Goal: Information Seeking & Learning: Find specific page/section

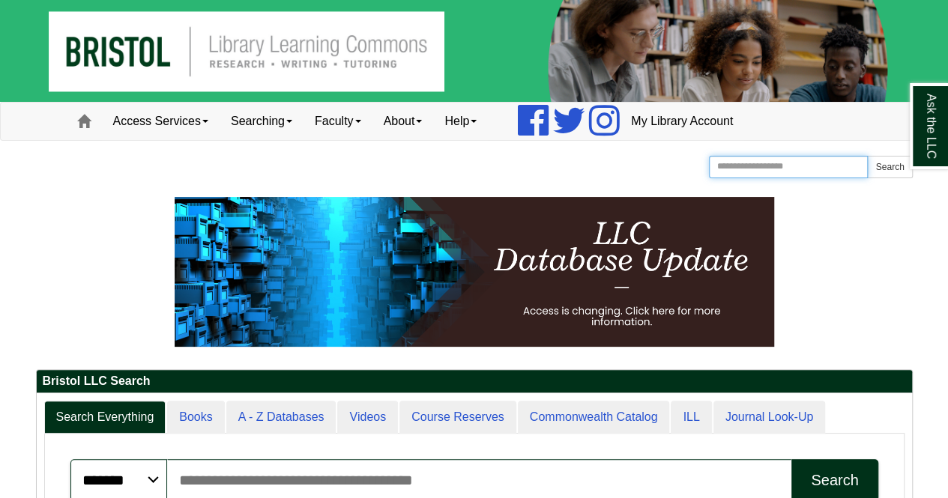
click at [801, 168] on input "Search the Website" at bounding box center [789, 167] width 160 height 22
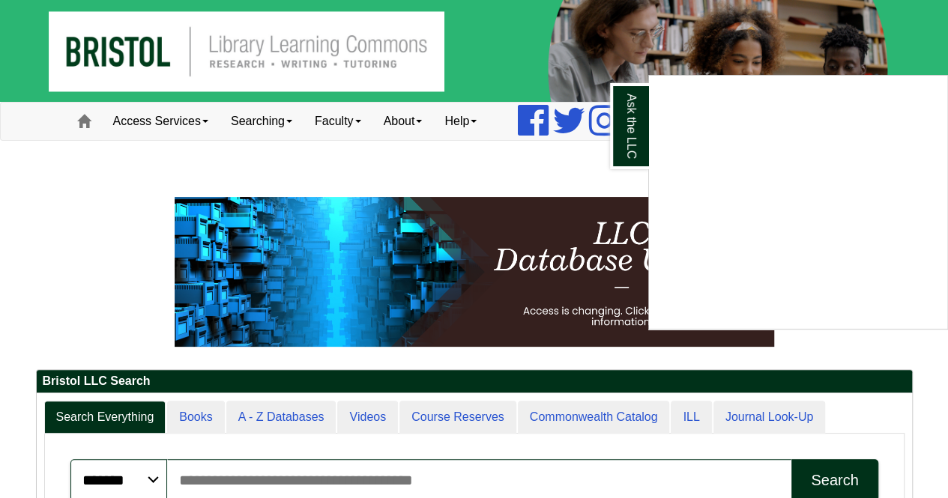
click at [555, 161] on div "Ask the LLC" at bounding box center [474, 249] width 948 height 498
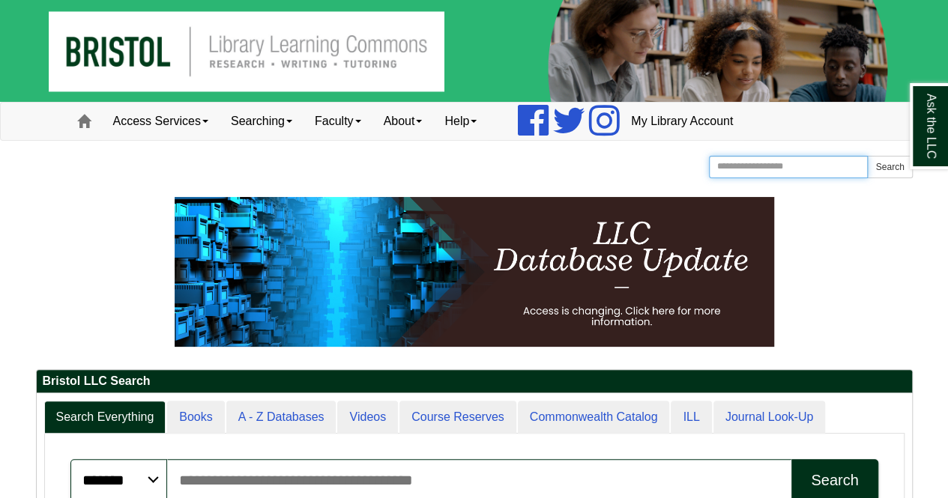
click at [766, 161] on input "Search the Website" at bounding box center [789, 167] width 160 height 22
type input "**********"
click at [867, 156] on button "Search" at bounding box center [889, 167] width 45 height 22
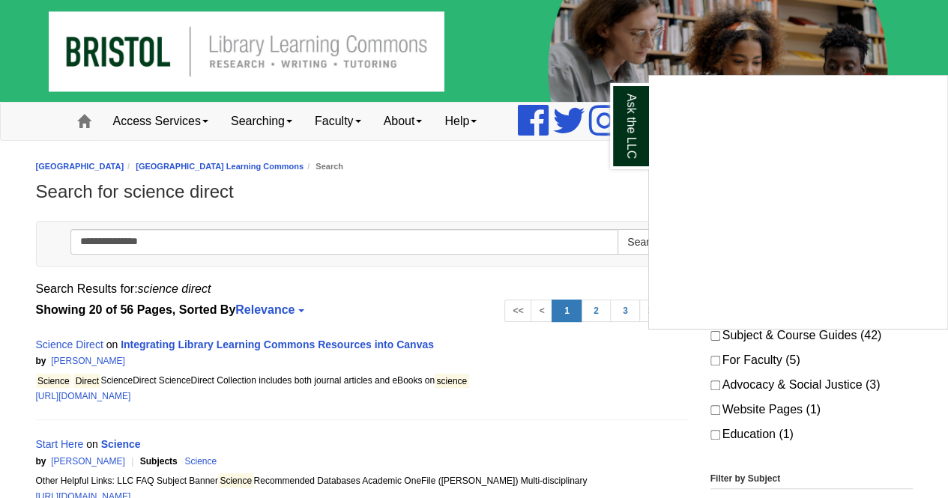
click at [87, 343] on div "Ask the LLC" at bounding box center [474, 249] width 948 height 498
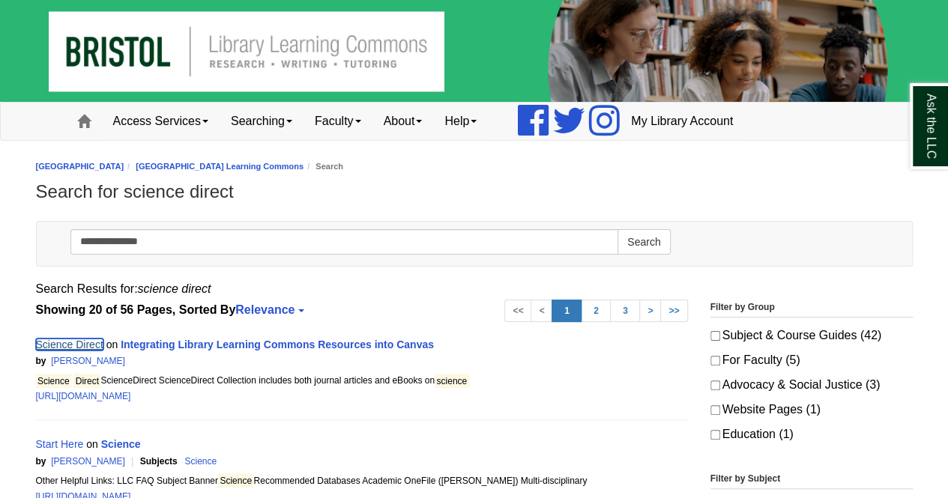
click at [87, 343] on link "Science Direct" at bounding box center [69, 345] width 67 height 12
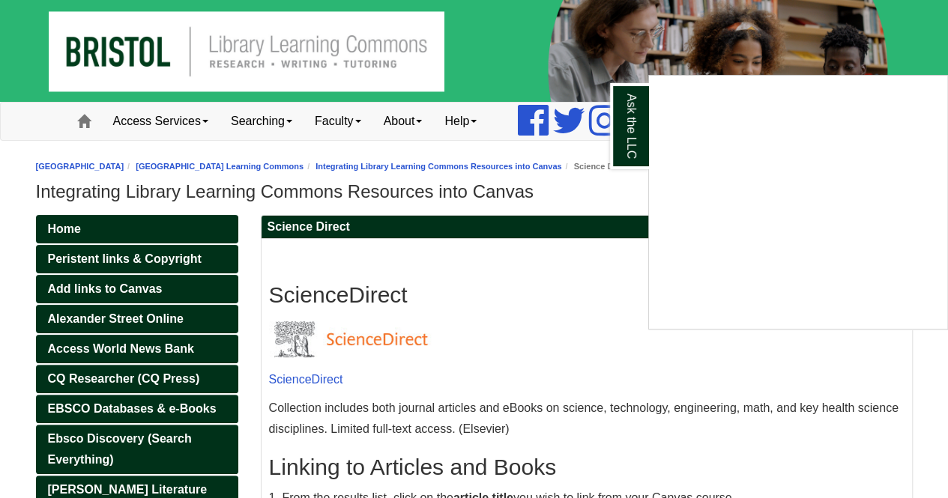
click at [313, 378] on div "Ask the LLC" at bounding box center [474, 249] width 948 height 498
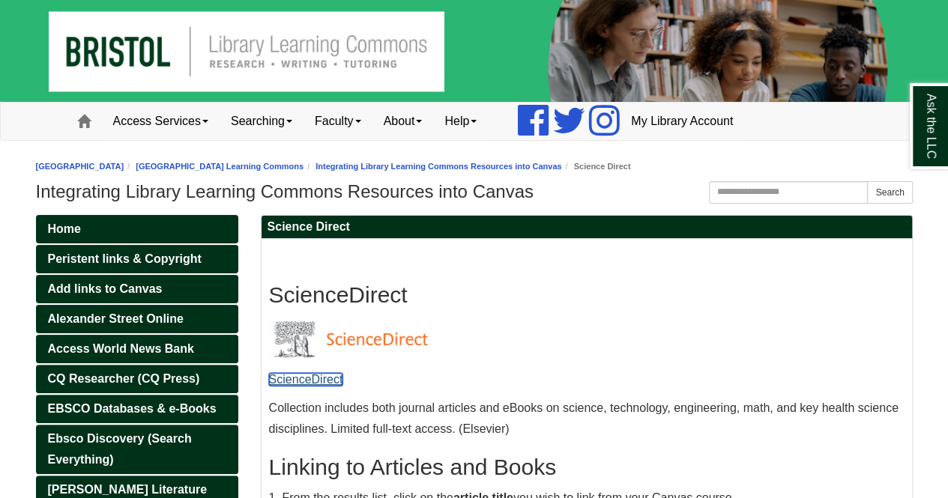
click at [319, 379] on link "ScienceDirect" at bounding box center [306, 379] width 74 height 13
